Goal: Navigation & Orientation: Find specific page/section

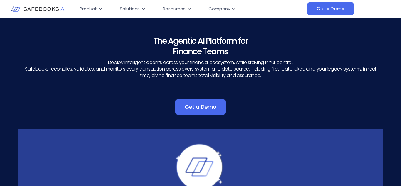
click at [99, 9] on icon "Menu" at bounding box center [100, 9] width 4 height 4
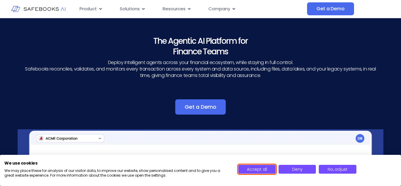
click at [266, 168] on span "Accept all" at bounding box center [257, 169] width 20 height 6
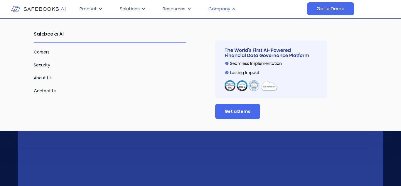
click at [232, 9] on icon "Menu" at bounding box center [234, 9] width 4 height 4
click at [46, 77] on link "About Us" at bounding box center [43, 78] width 18 height 6
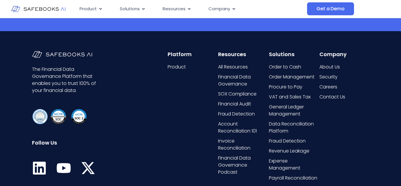
scroll to position [1227, 0]
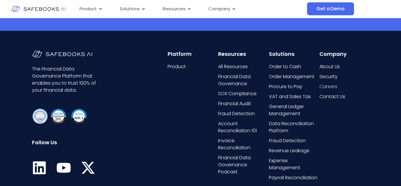
click at [334, 87] on span "Careers" at bounding box center [328, 86] width 18 height 7
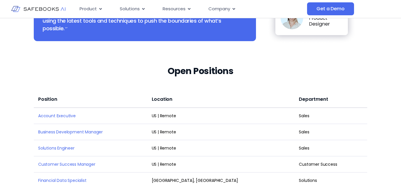
scroll to position [460, 0]
